Goal: Task Accomplishment & Management: Manage account settings

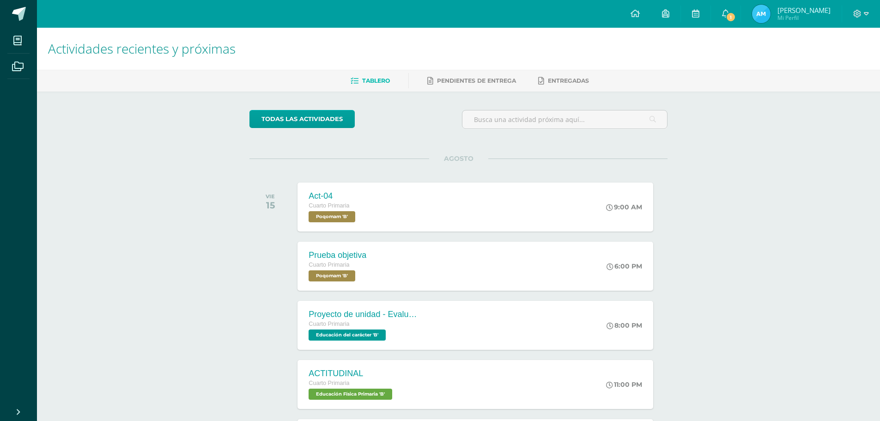
click at [859, 8] on div at bounding box center [861, 14] width 38 height 28
click at [859, 12] on icon at bounding box center [857, 14] width 8 height 8
click at [834, 60] on span "Cerrar sesión" at bounding box center [837, 63] width 42 height 9
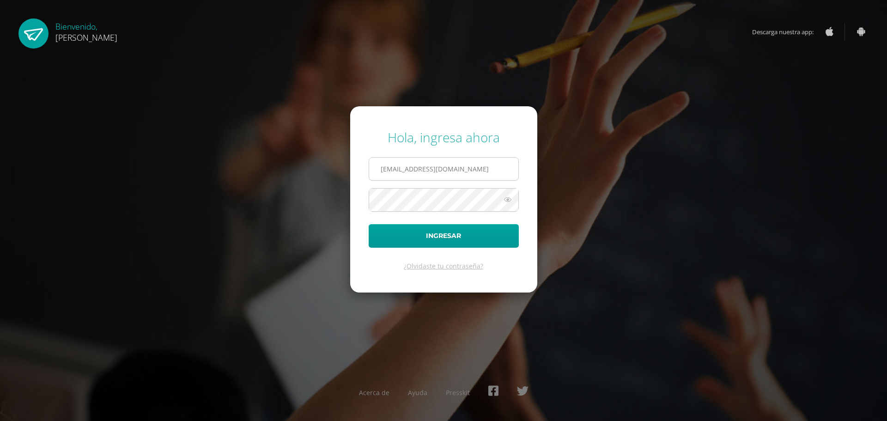
click at [476, 171] on input "[EMAIL_ADDRESS][DOMAIN_NAME]" at bounding box center [443, 168] width 149 height 23
type input "[EMAIL_ADDRESS][DOMAIN_NAME]"
click at [438, 239] on button "Ingresar" at bounding box center [443, 236] width 150 height 24
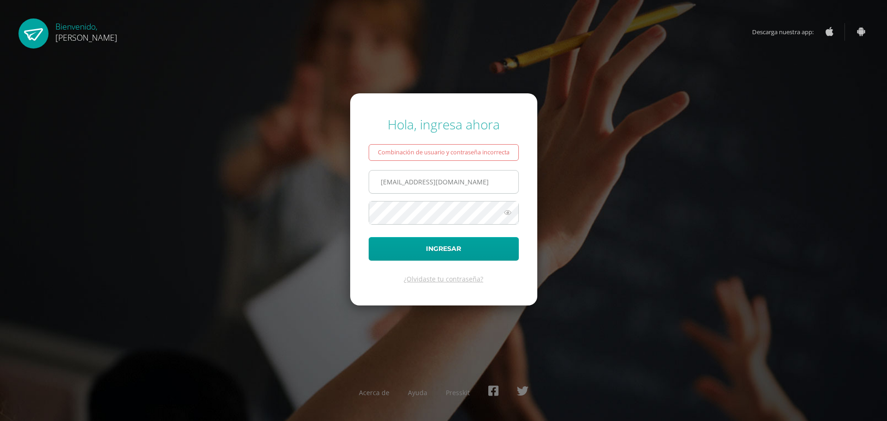
click at [493, 187] on input "[EMAIL_ADDRESS][DOMAIN_NAME]" at bounding box center [443, 181] width 149 height 23
type input "20190093@ps.gt"
click at [503, 218] on icon at bounding box center [507, 212] width 12 height 11
